Goal: Find specific page/section

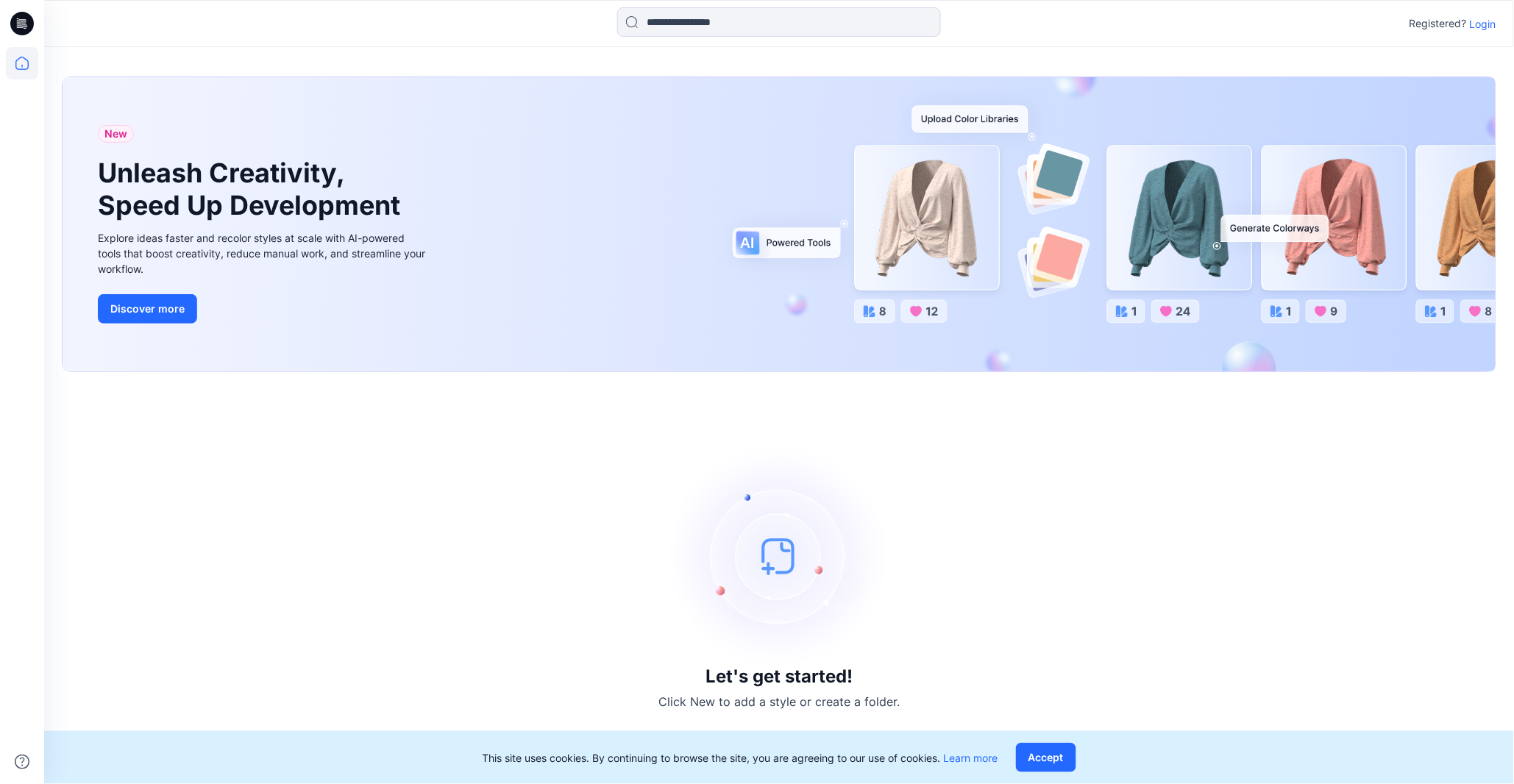
click at [1050, 758] on button "Accept" at bounding box center [1045, 757] width 60 height 30
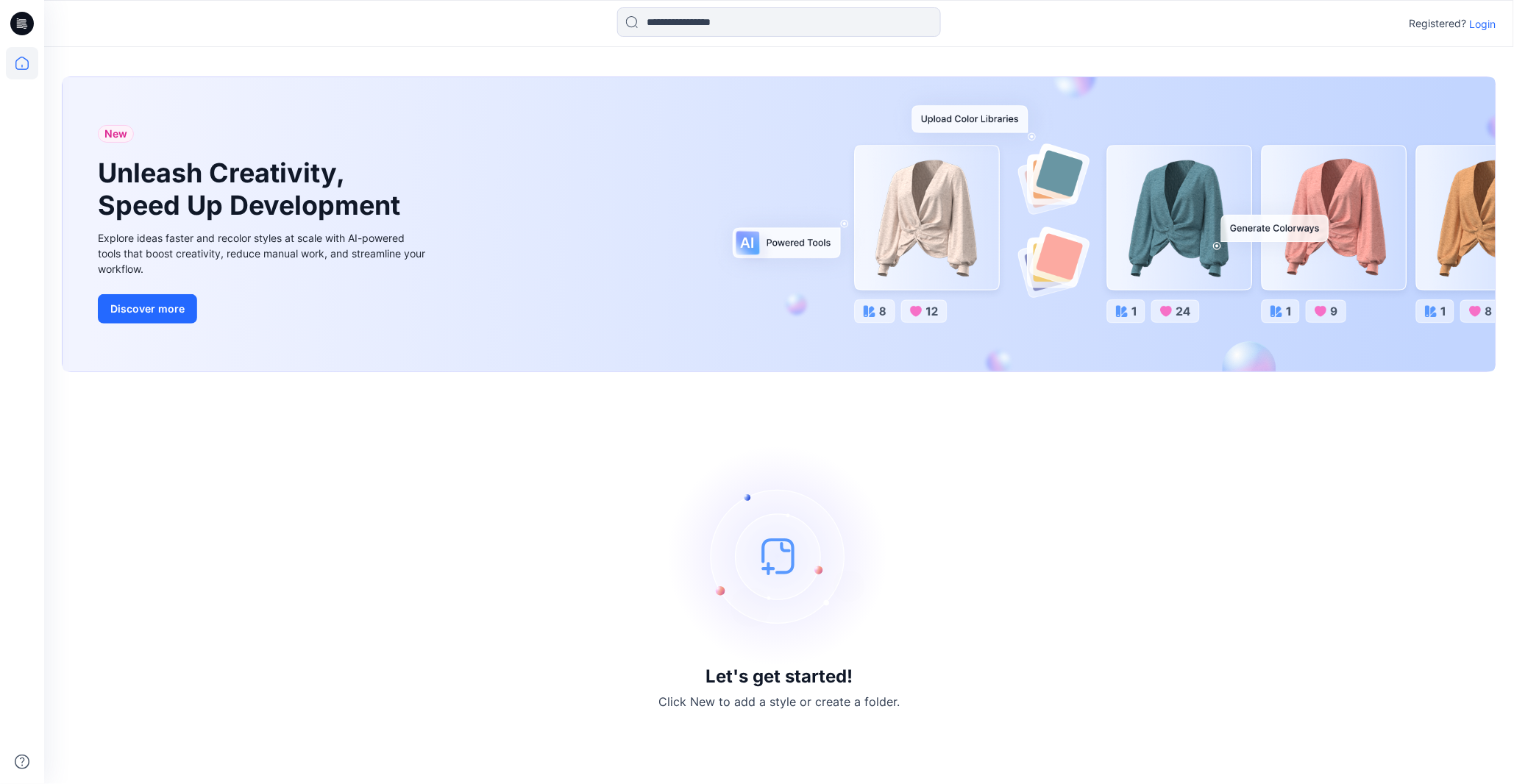
click at [1495, 27] on p "Login" at bounding box center [1482, 23] width 26 height 15
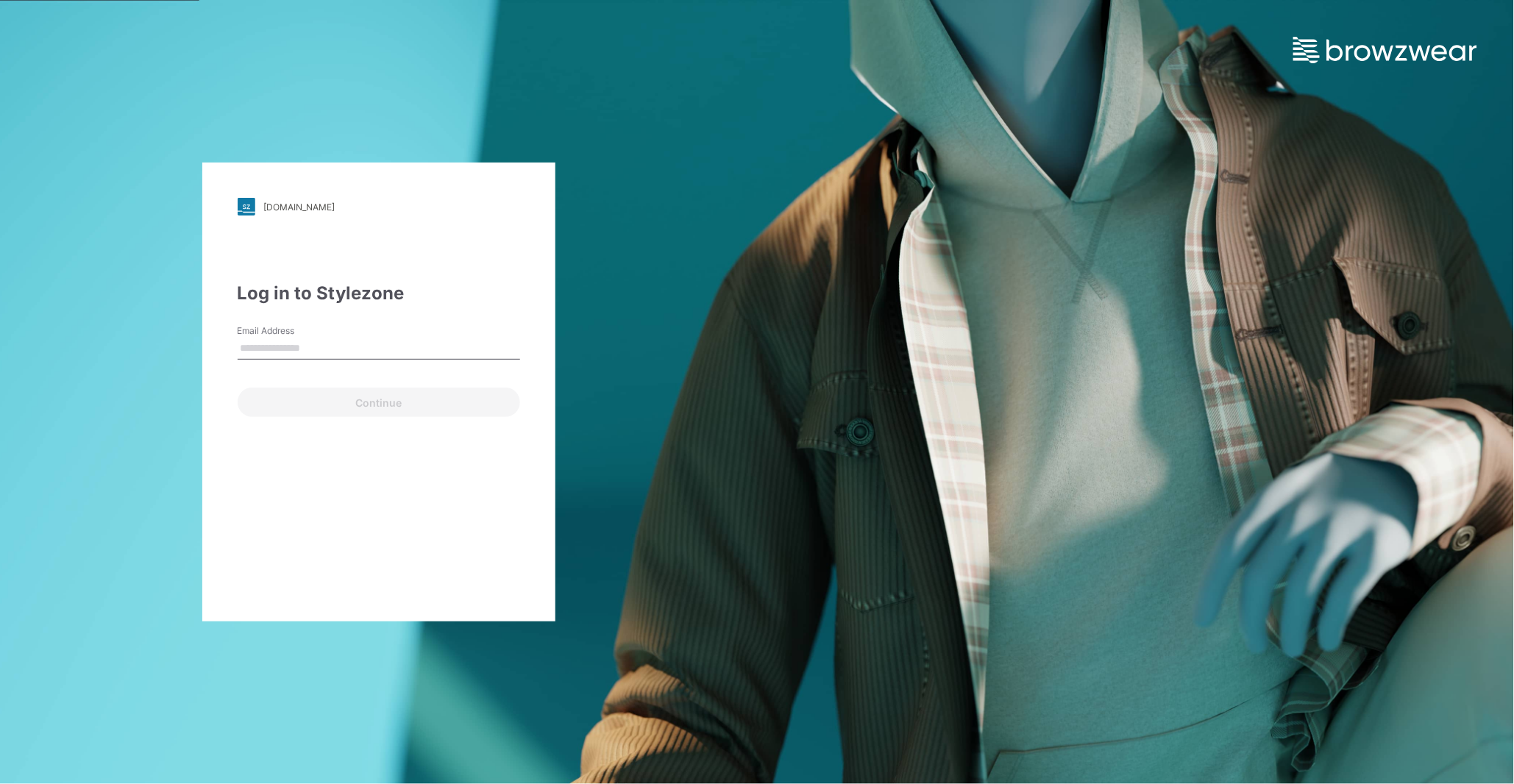
type input "**********"
click at [334, 404] on button "Continue" at bounding box center [378, 401] width 282 height 30
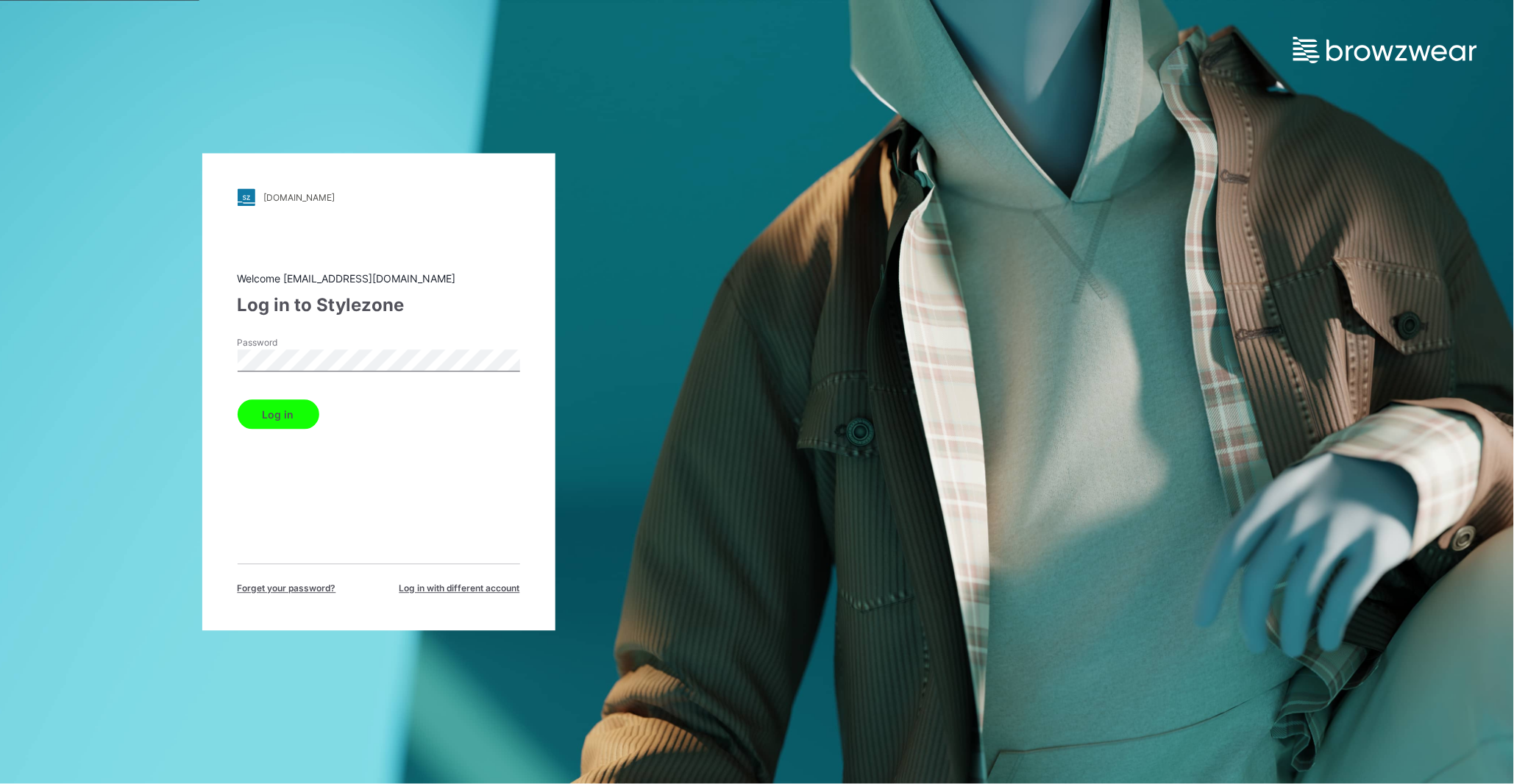
click at [299, 411] on button "Log in" at bounding box center [278, 414] width 82 height 30
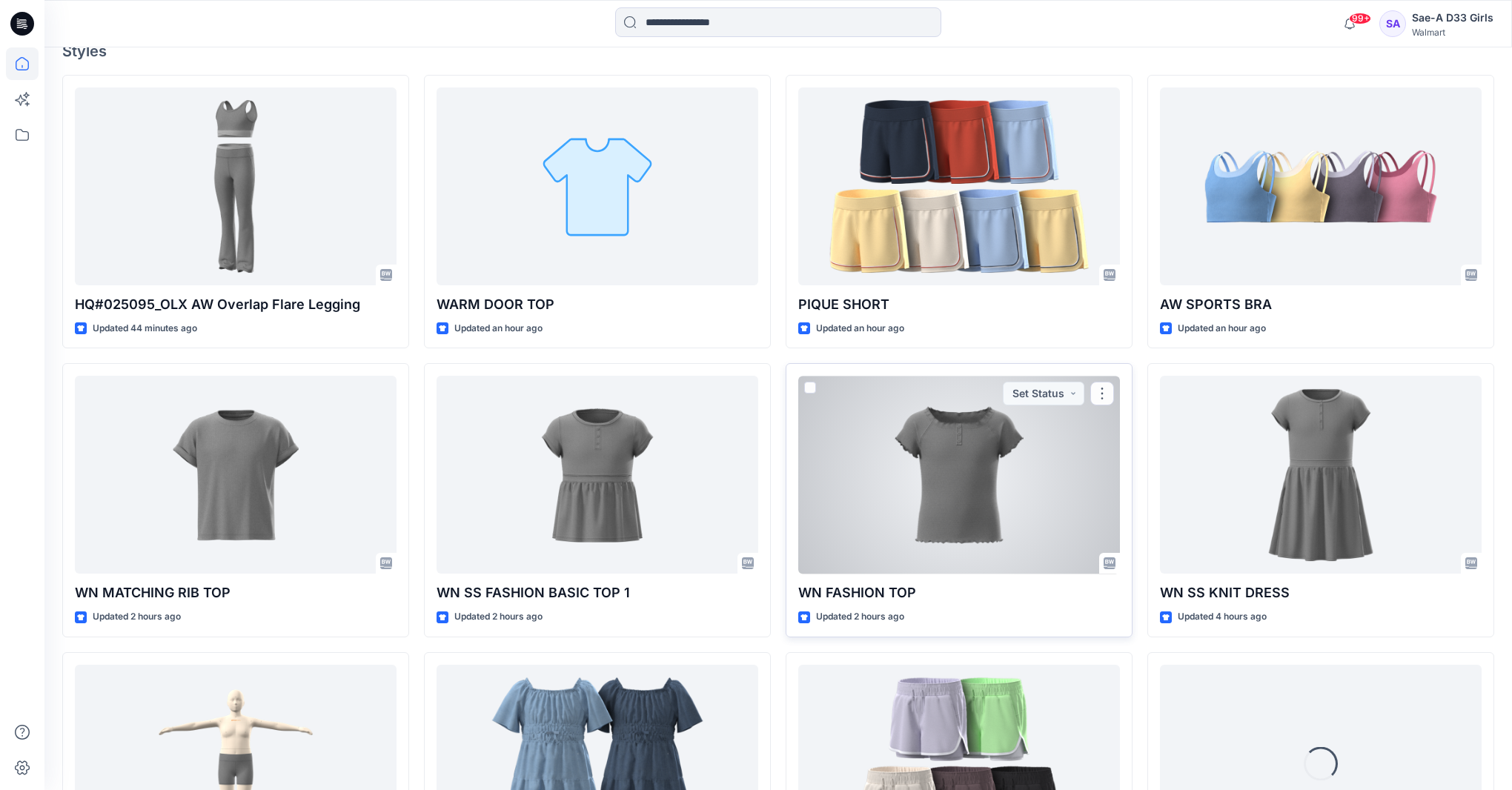
scroll to position [463, 0]
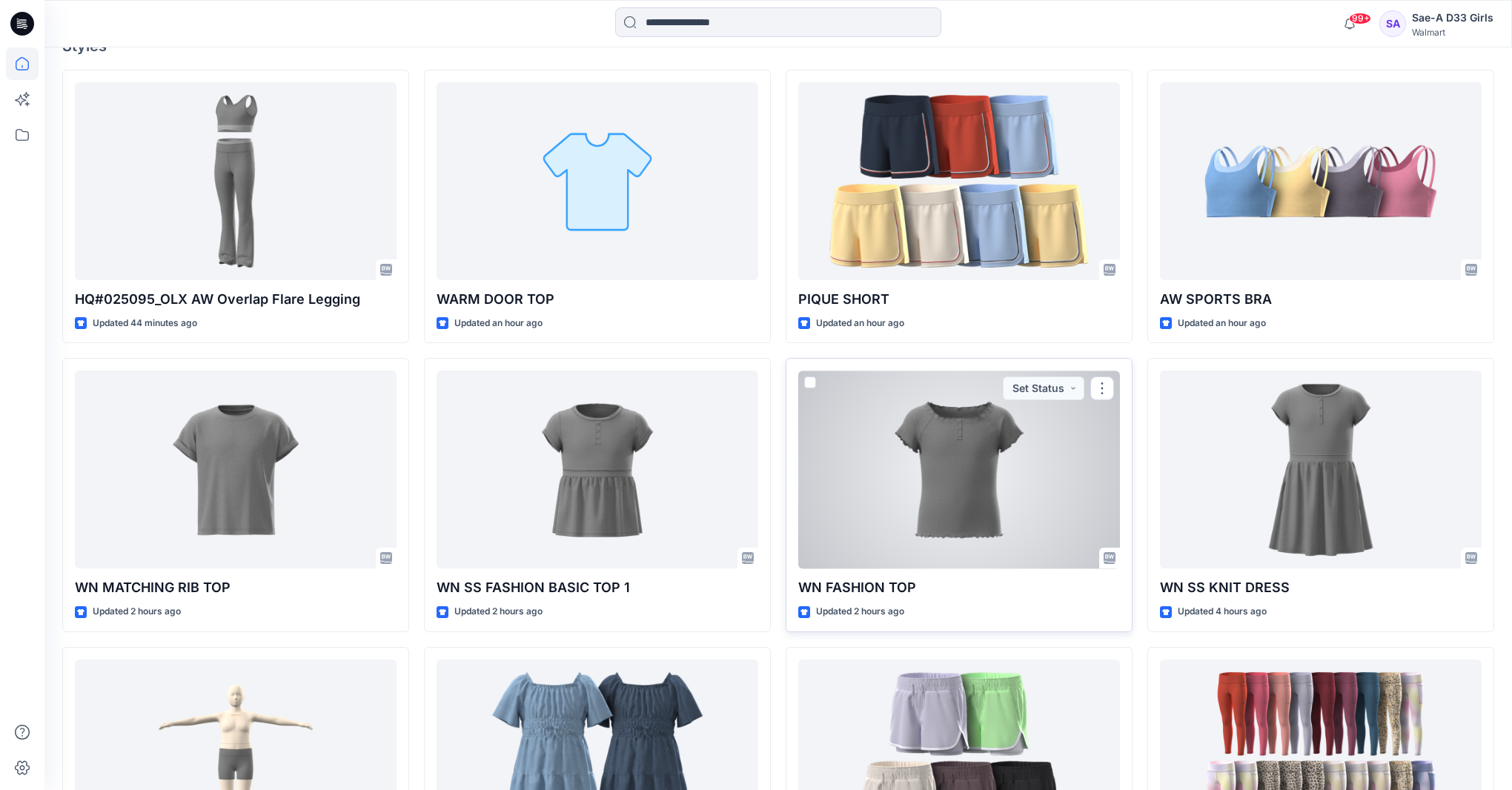
click at [953, 468] on div at bounding box center [959, 469] width 321 height 198
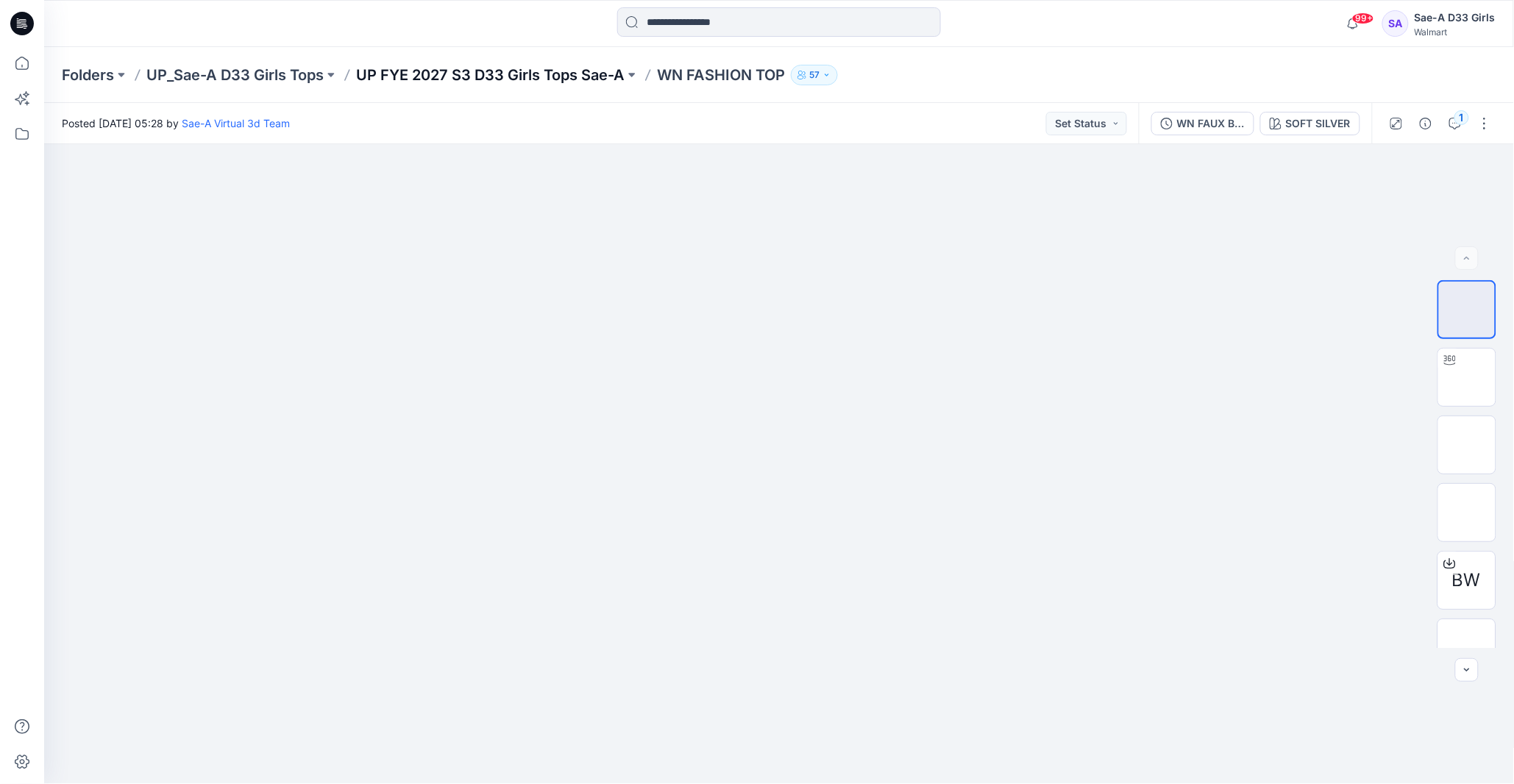
click at [589, 79] on p "UP FYE 2027 S3 D33 Girls Tops Sae-A" at bounding box center [490, 75] width 269 height 21
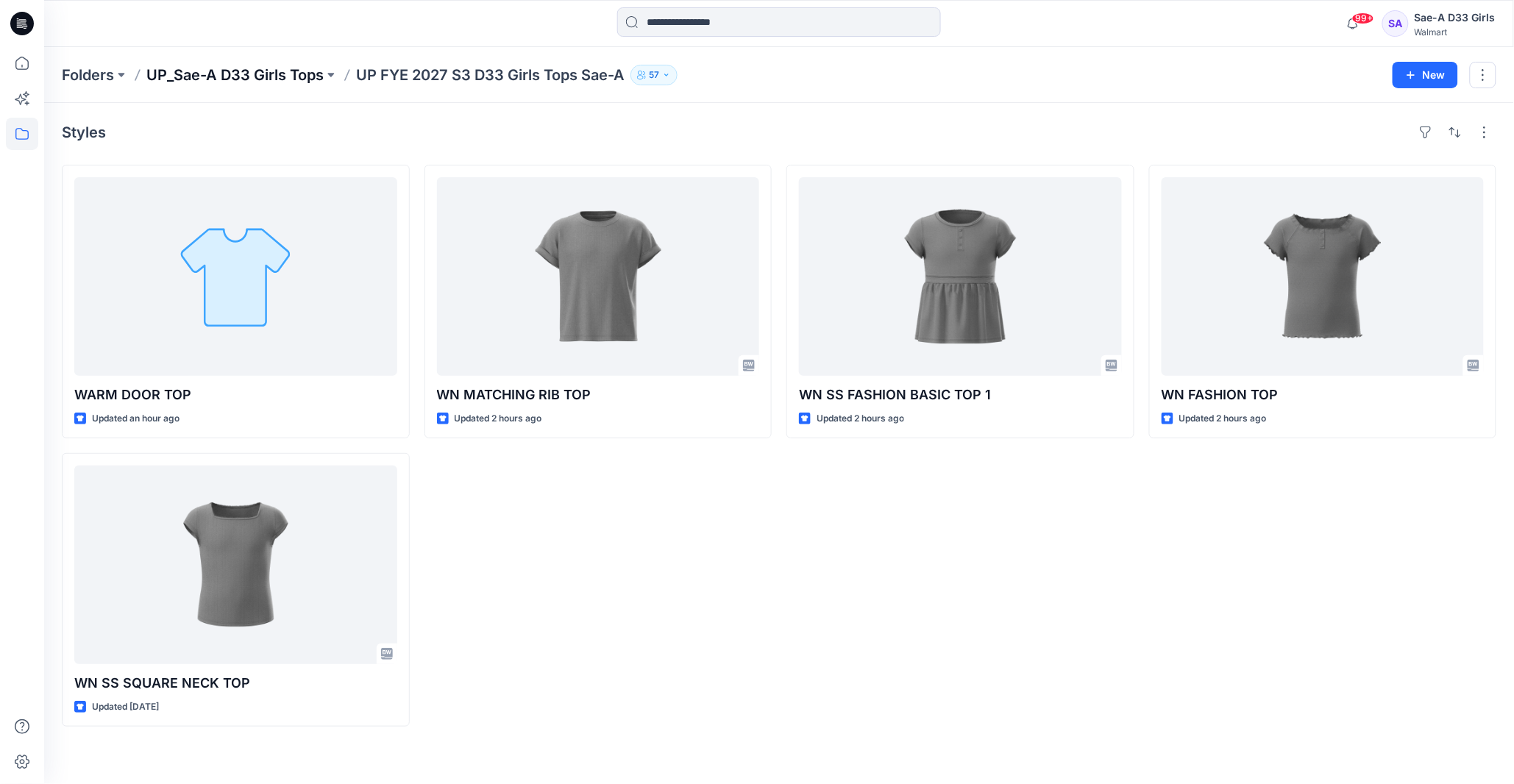
click at [284, 71] on p "UP_Sae-A D33 Girls Tops" at bounding box center [235, 75] width 177 height 21
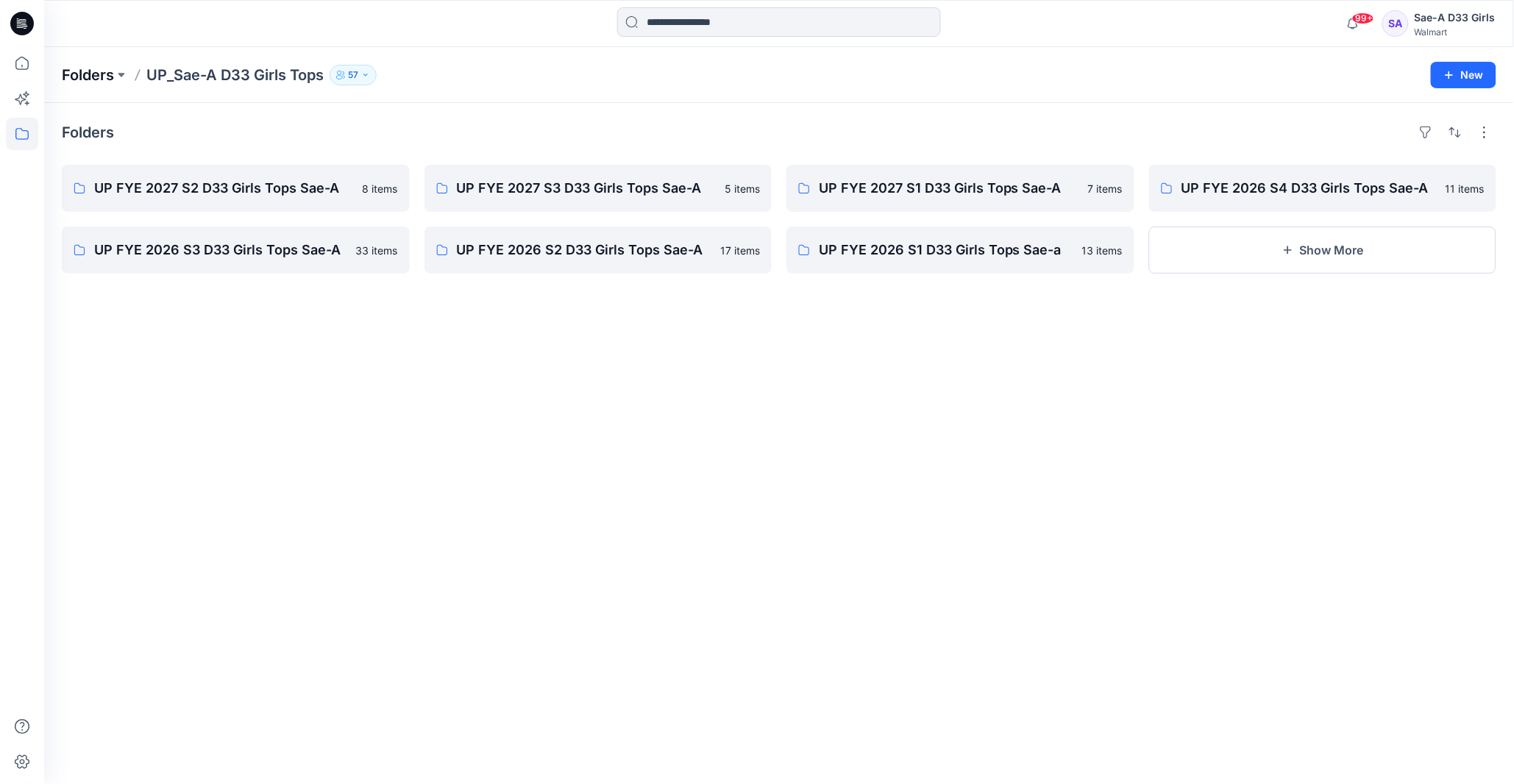
click at [107, 71] on p "Folders" at bounding box center [88, 75] width 52 height 21
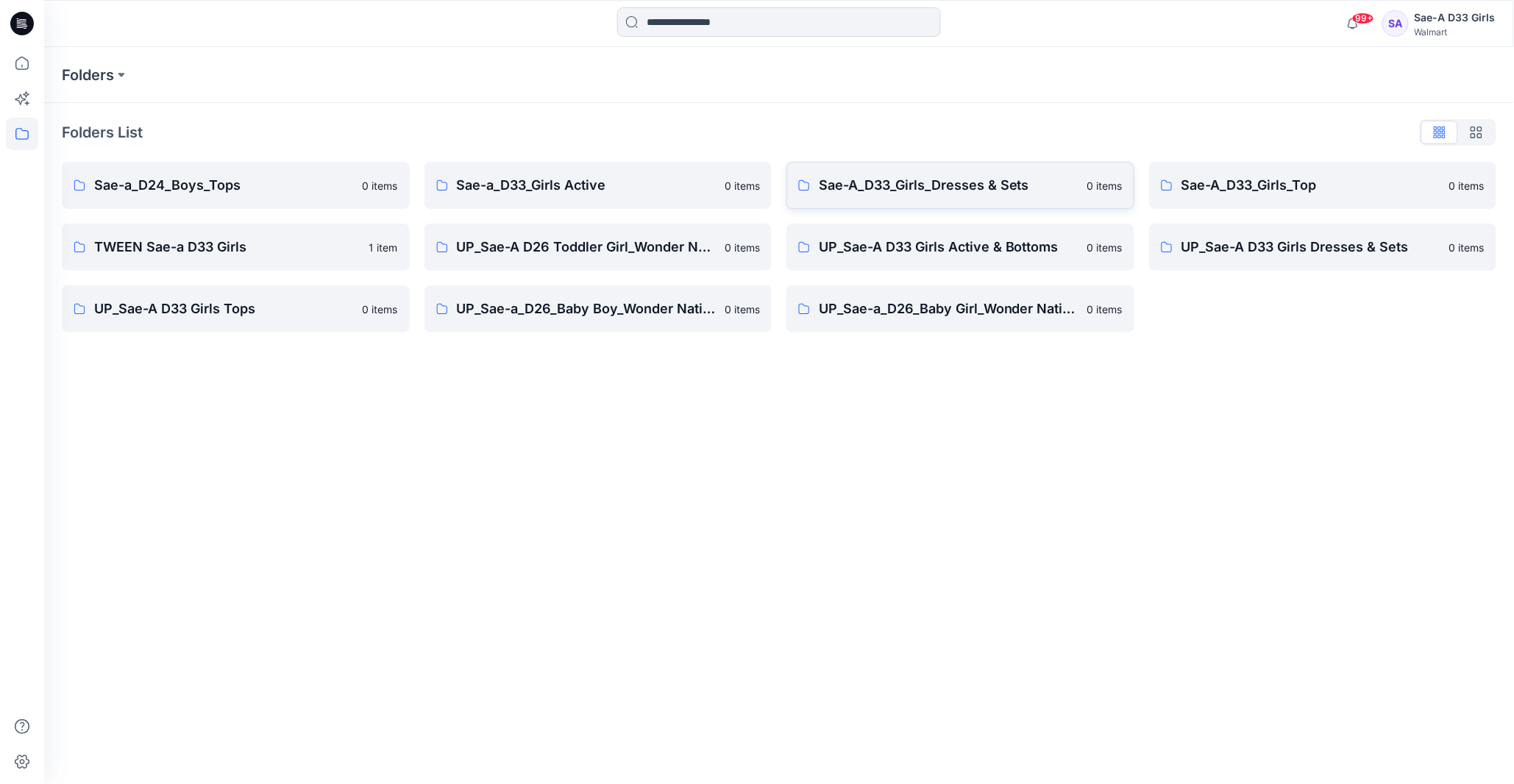
click at [1026, 192] on p "Sae-A_D33_Girls_Dresses & Sets" at bounding box center [948, 185] width 260 height 21
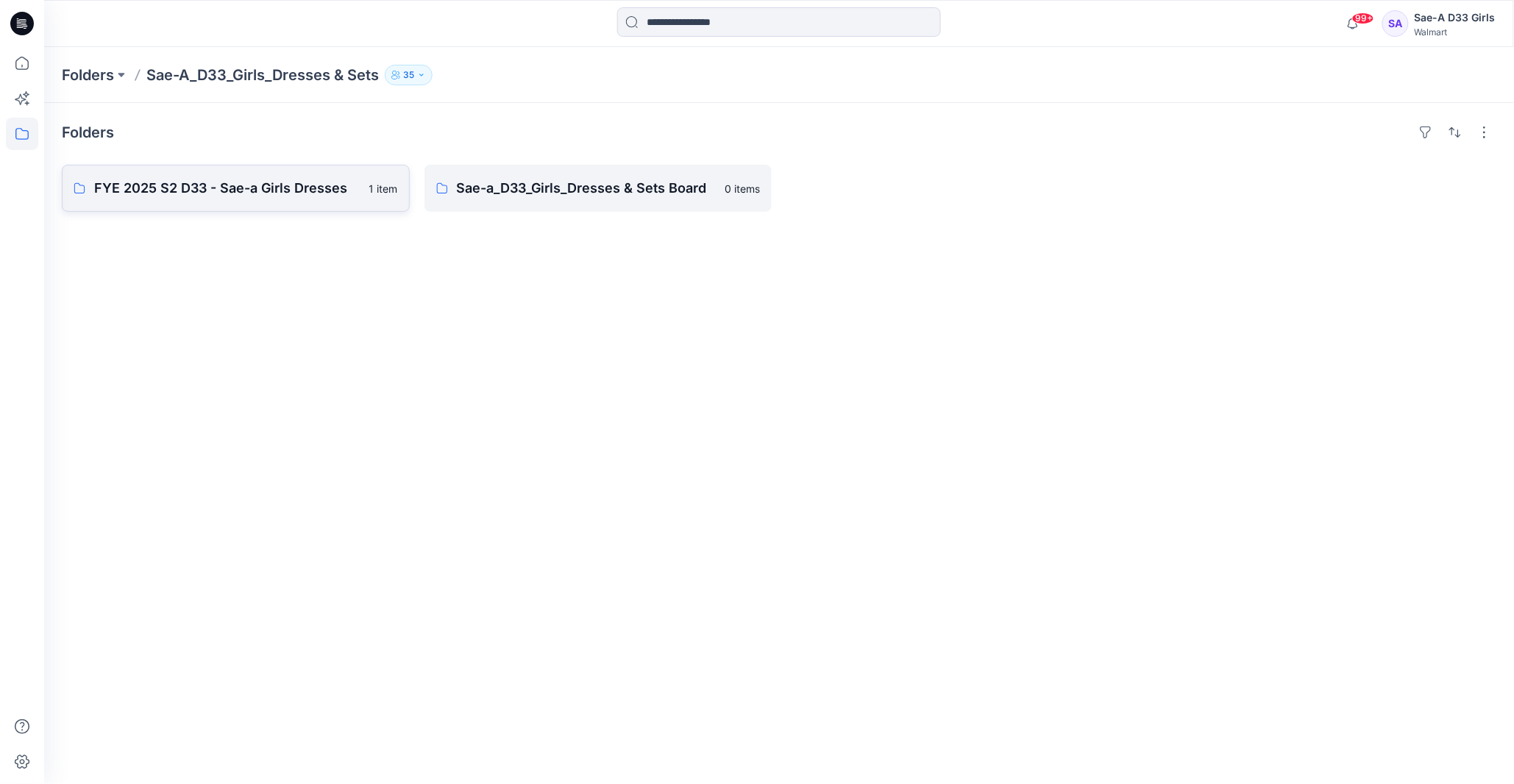
click at [310, 192] on p "FYE 2025 S2 D33 - Sae-a Girls Dresses" at bounding box center [227, 188] width 266 height 21
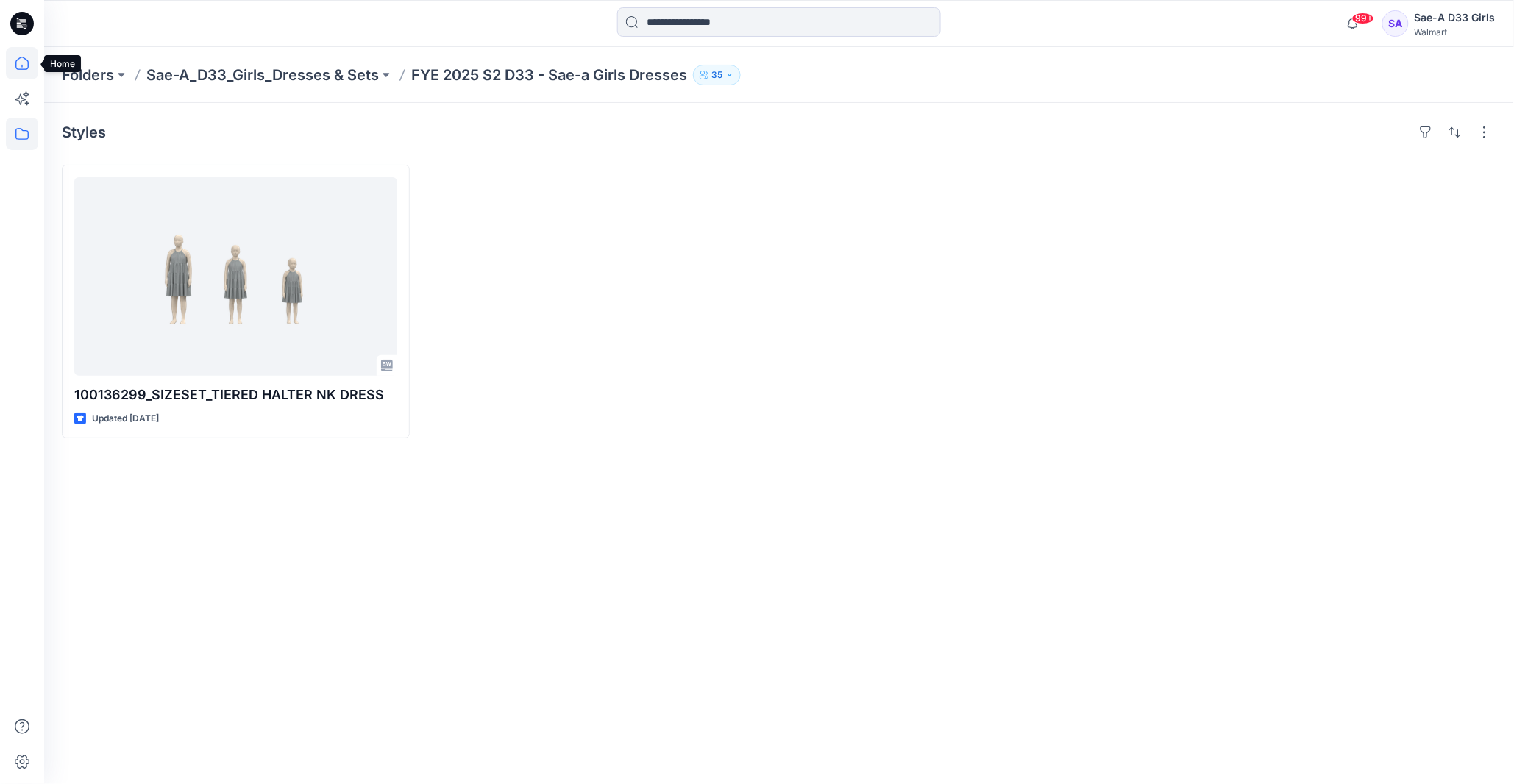
click at [9, 67] on icon at bounding box center [22, 63] width 32 height 32
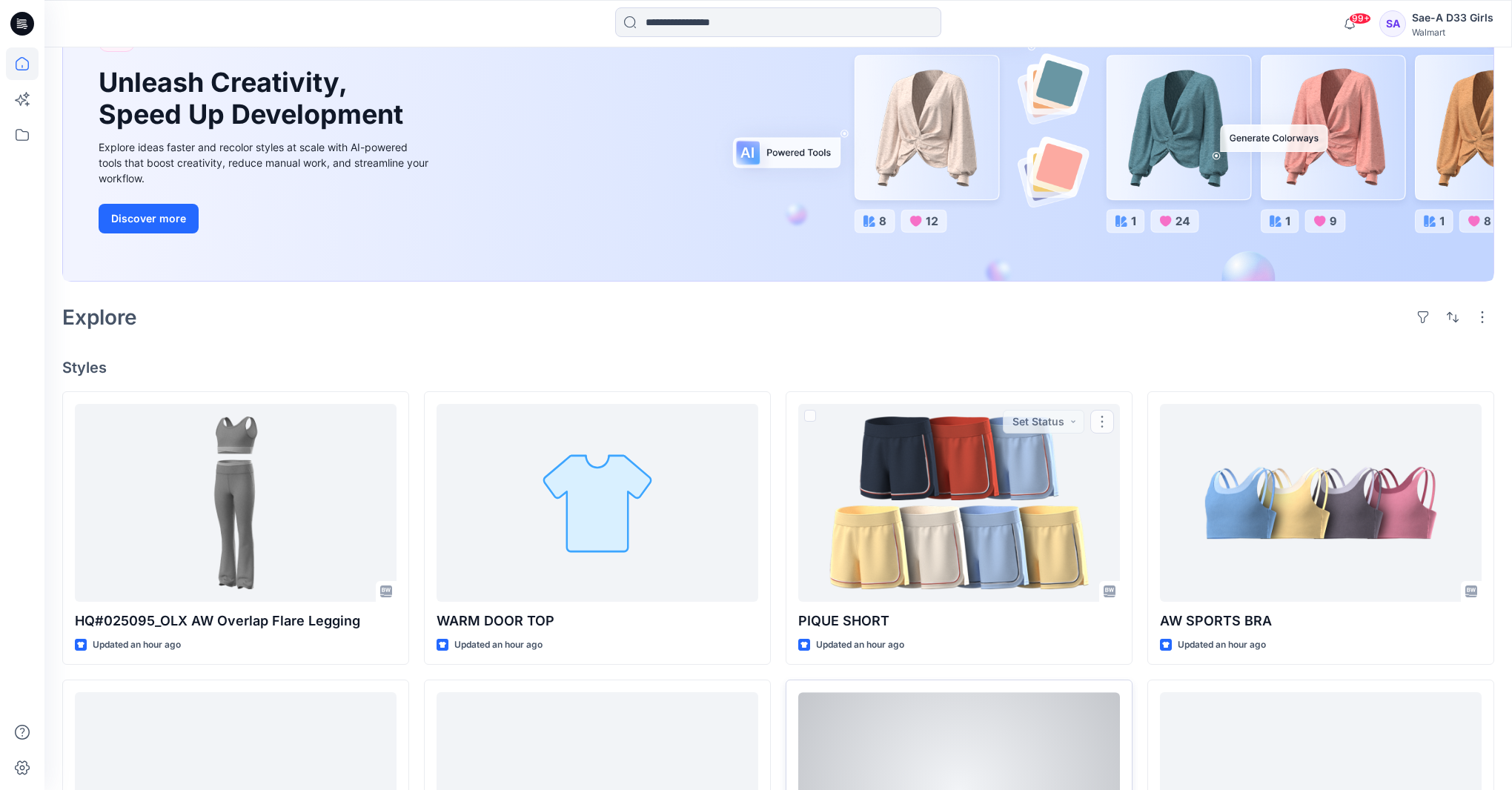
scroll to position [463, 0]
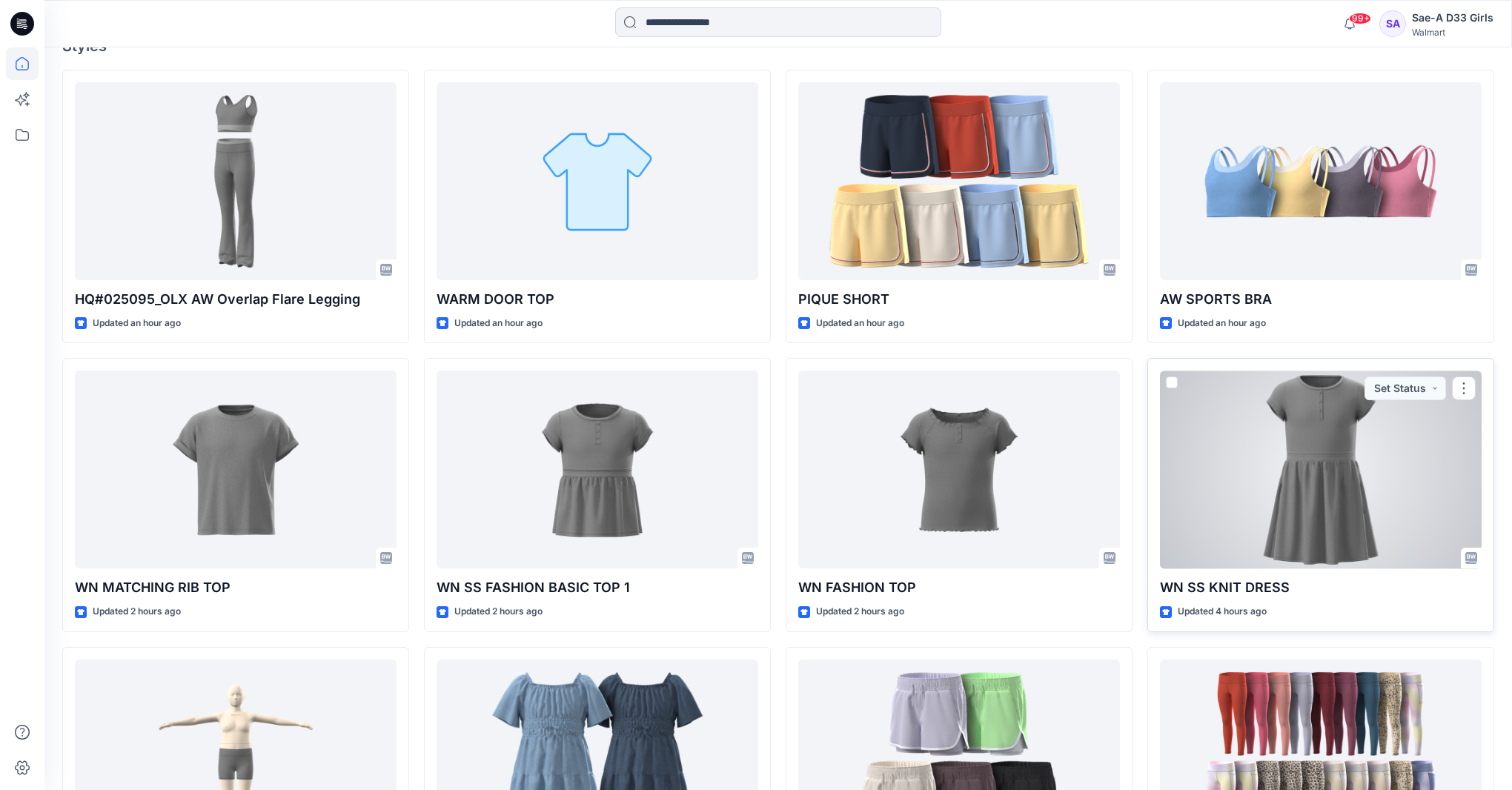
click at [1399, 471] on div at bounding box center [1320, 469] width 321 height 198
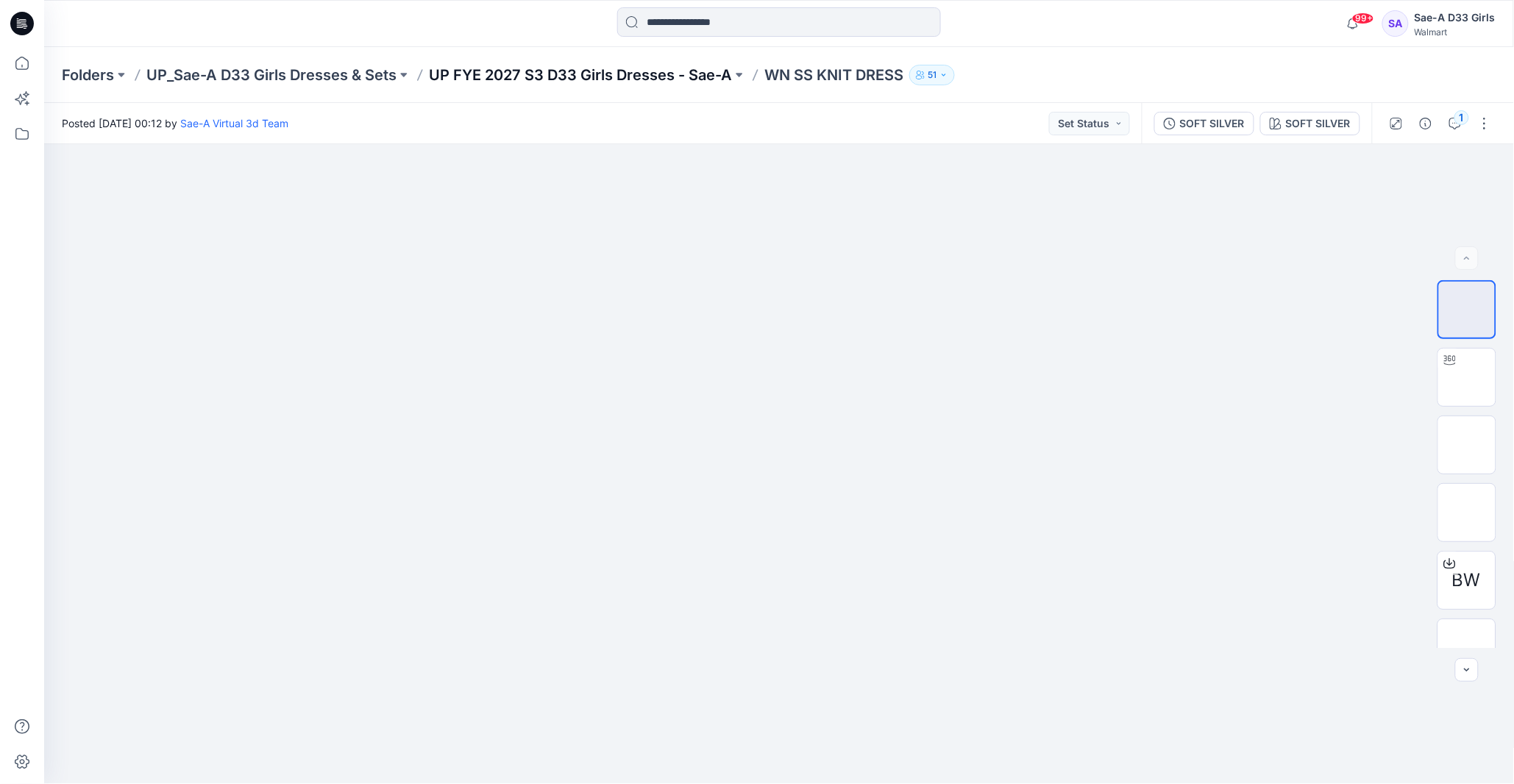
click at [585, 71] on p "UP FYE 2027 S3 D33 Girls Dresses - Sae-A" at bounding box center [580, 75] width 303 height 21
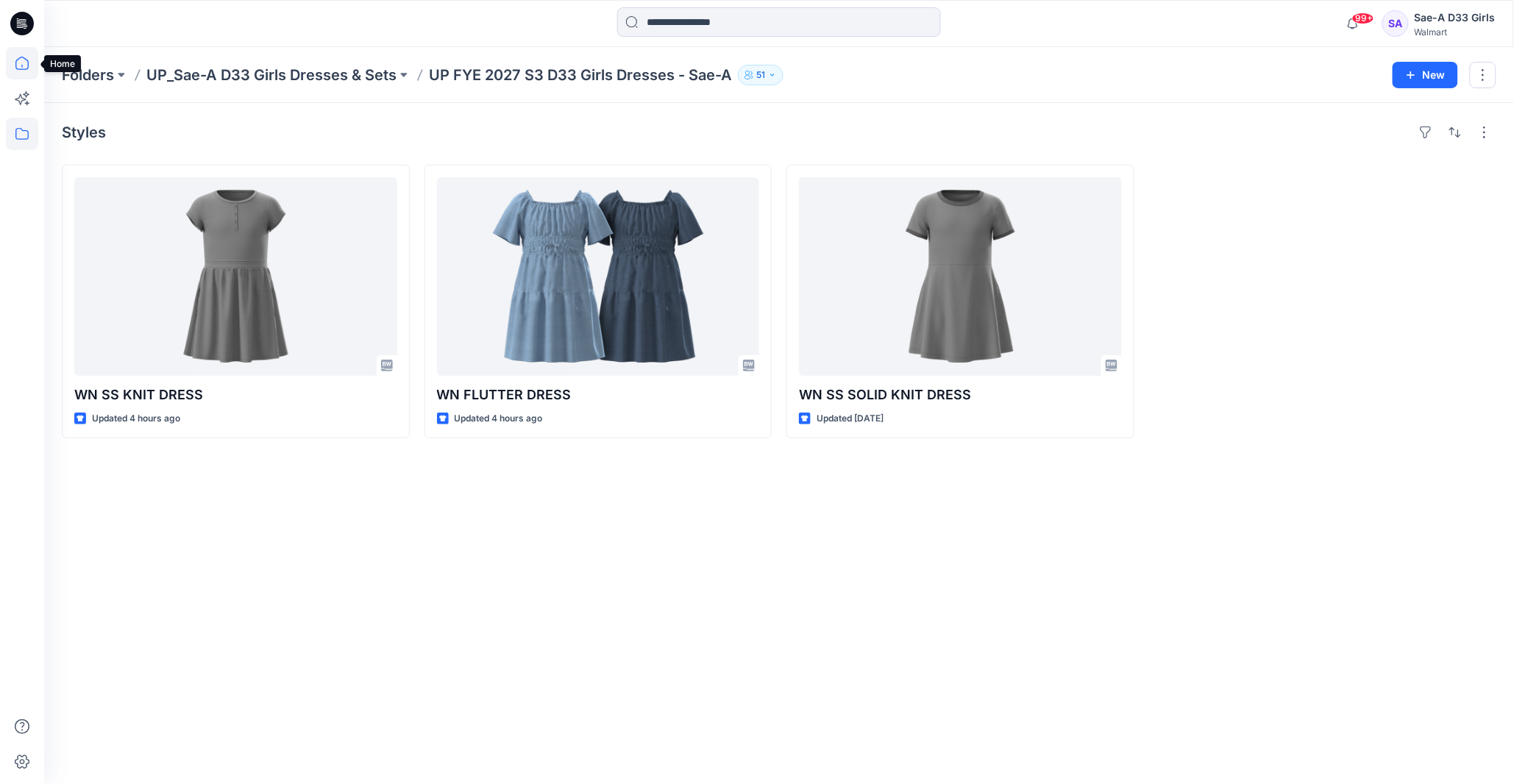
drag, startPoint x: 20, startPoint y: 71, endPoint x: 13, endPoint y: 71, distance: 7.0
click at [20, 71] on icon at bounding box center [22, 63] width 32 height 32
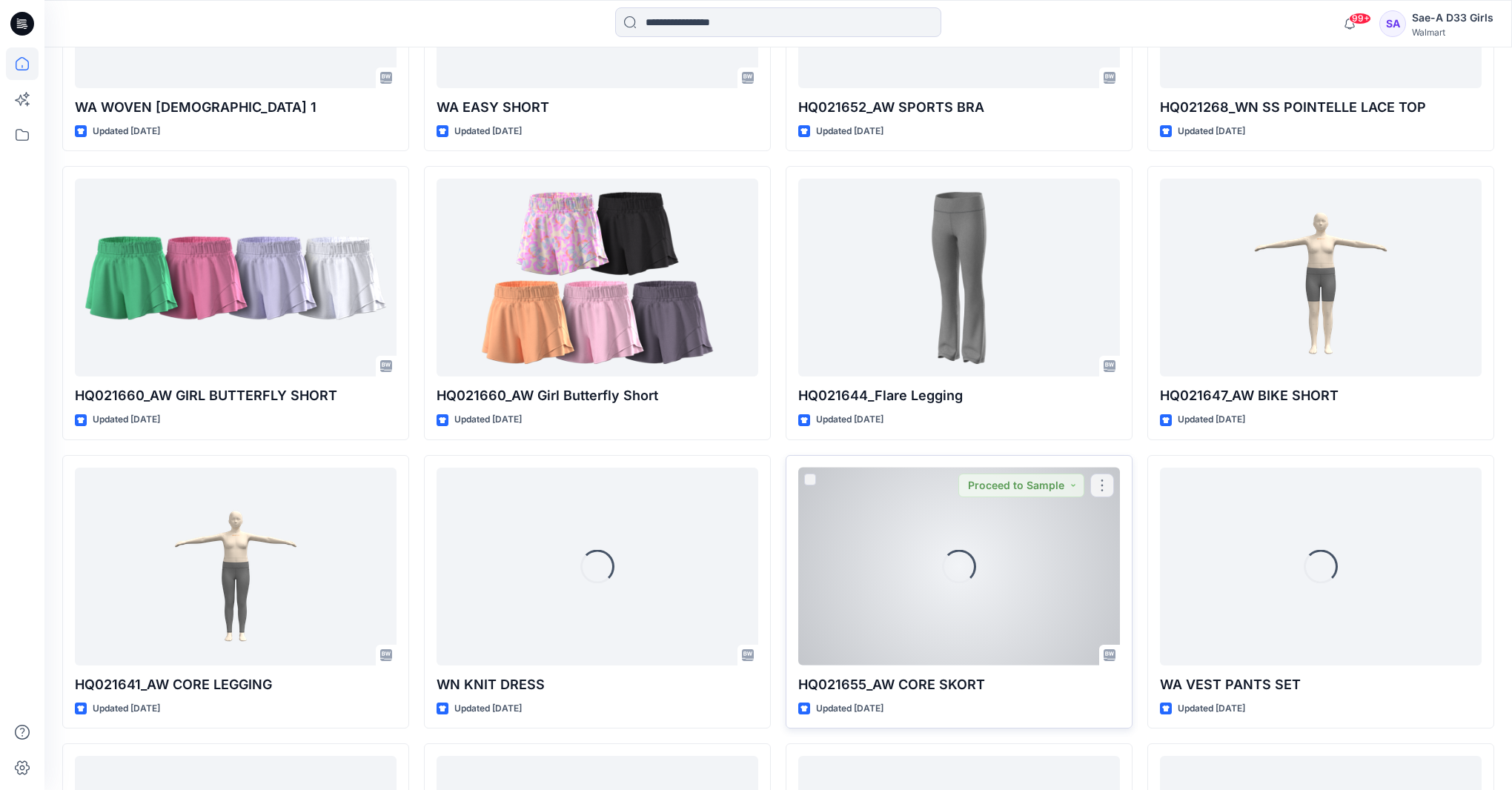
scroll to position [2675, 0]
